Goal: Information Seeking & Learning: Learn about a topic

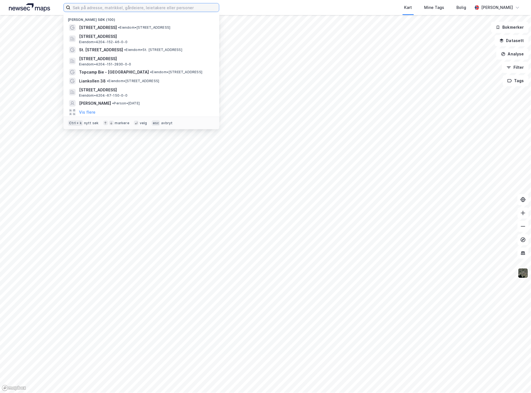
click at [121, 7] on input at bounding box center [144, 7] width 149 height 8
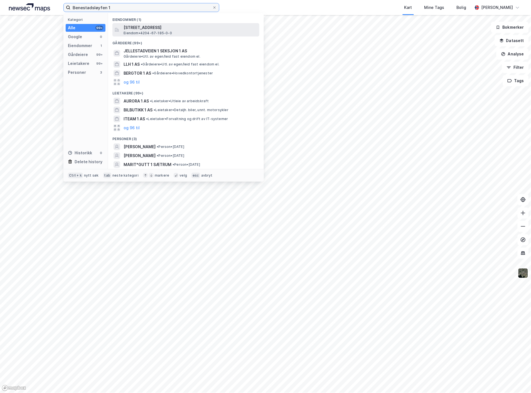
type input "Benestadsløyfen 1"
click at [151, 30] on span "[STREET_ADDRESS]" at bounding box center [191, 27] width 134 height 7
